Goal: Navigation & Orientation: Understand site structure

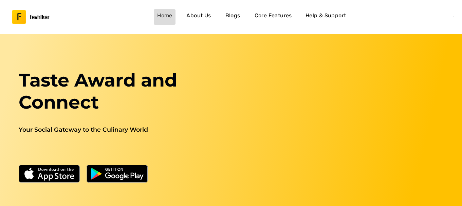
click at [170, 15] on h4 "Home" at bounding box center [164, 15] width 15 height 9
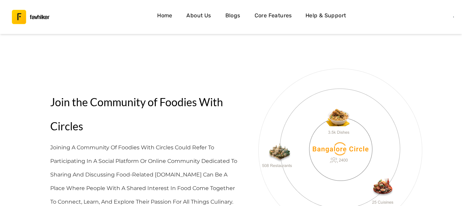
scroll to position [1712, 0]
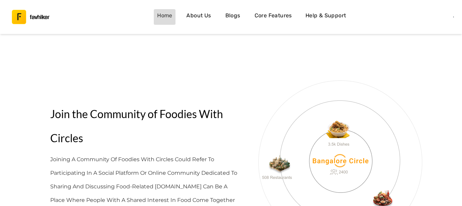
click at [162, 14] on h4 "Home" at bounding box center [164, 15] width 15 height 9
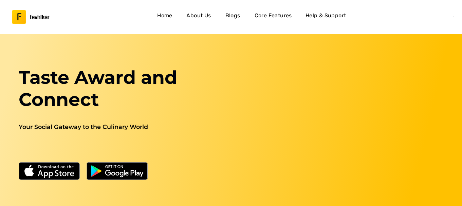
scroll to position [0, 0]
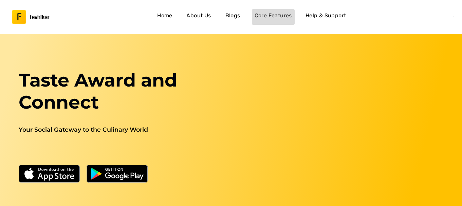
click at [282, 18] on h4 "Core Features" at bounding box center [272, 15] width 37 height 9
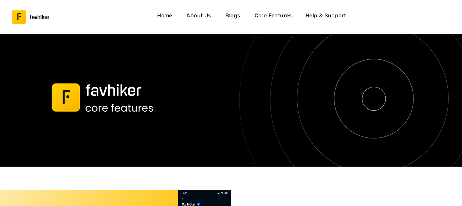
scroll to position [1122, 0]
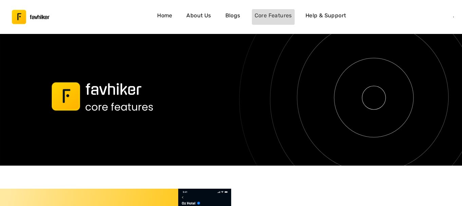
click at [280, 18] on h4 "Core Features" at bounding box center [272, 15] width 37 height 9
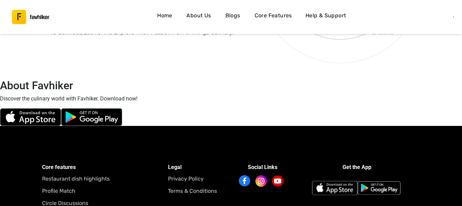
scroll to position [2013, 0]
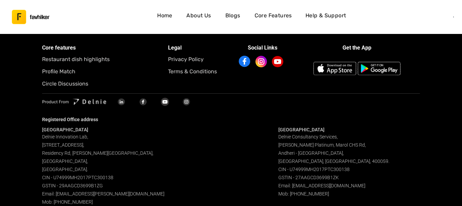
drag, startPoint x: 336, startPoint y: 106, endPoint x: 319, endPoint y: 179, distance: 74.9
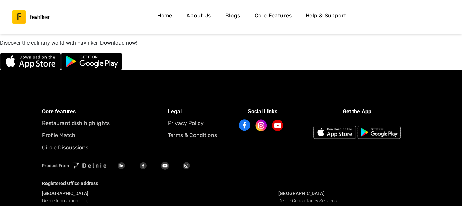
scroll to position [1945, 0]
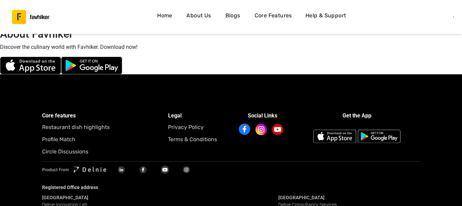
click at [78, 123] on h5 "Restaurant dish highlights" at bounding box center [105, 127] width 126 height 9
click at [50, 123] on h5 "Restaurant dish highlights" at bounding box center [105, 127] width 126 height 9
click at [49, 135] on h5 "Profile Match" at bounding box center [105, 139] width 126 height 9
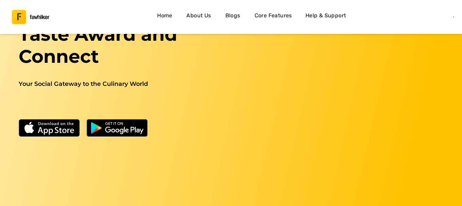
scroll to position [0, 0]
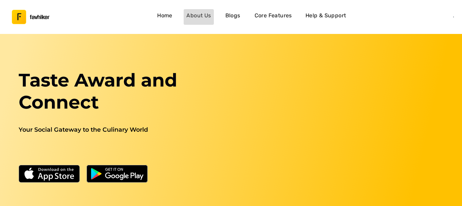
click at [207, 14] on h4 "About Us" at bounding box center [198, 15] width 24 height 9
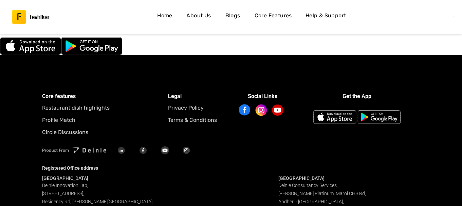
scroll to position [2013, 0]
